Goal: Navigation & Orientation: Find specific page/section

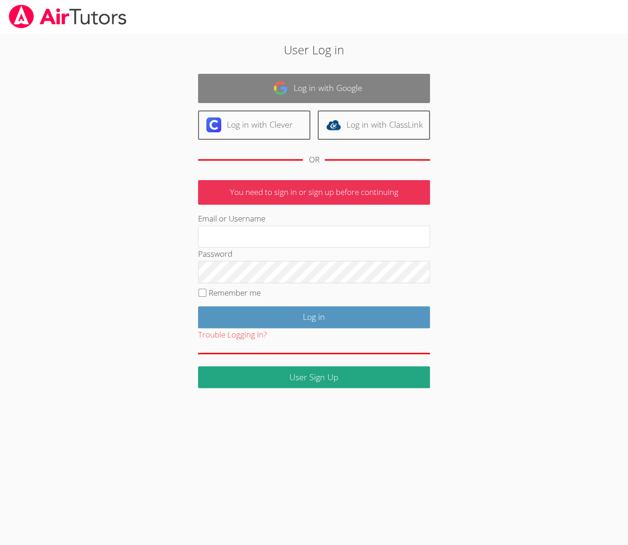
click at [295, 96] on link "Log in with Google" at bounding box center [314, 88] width 232 height 29
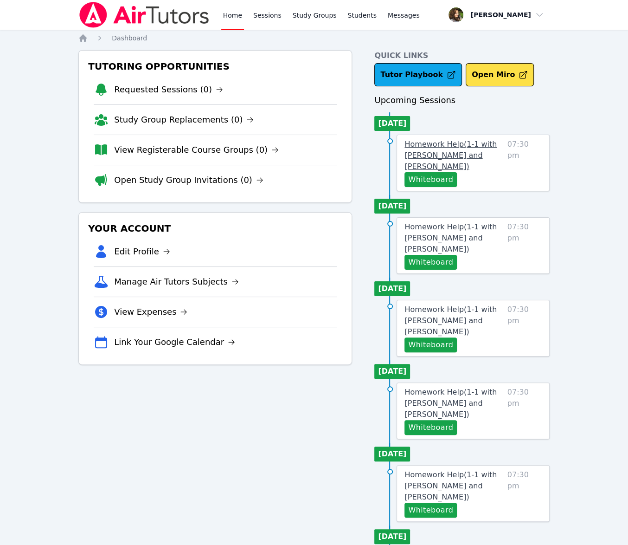
click at [474, 147] on span "Homework Help ( 1-1 with [PERSON_NAME] and [PERSON_NAME] )" at bounding box center [451, 155] width 92 height 31
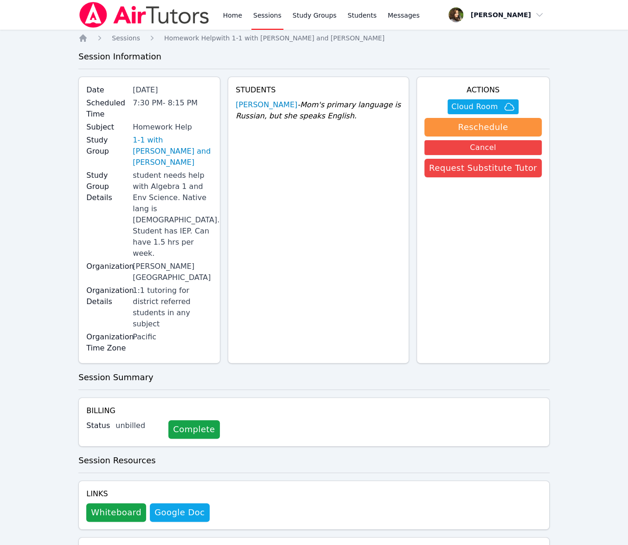
click at [88, 16] on img at bounding box center [143, 15] width 131 height 26
